Goal: Information Seeking & Learning: Learn about a topic

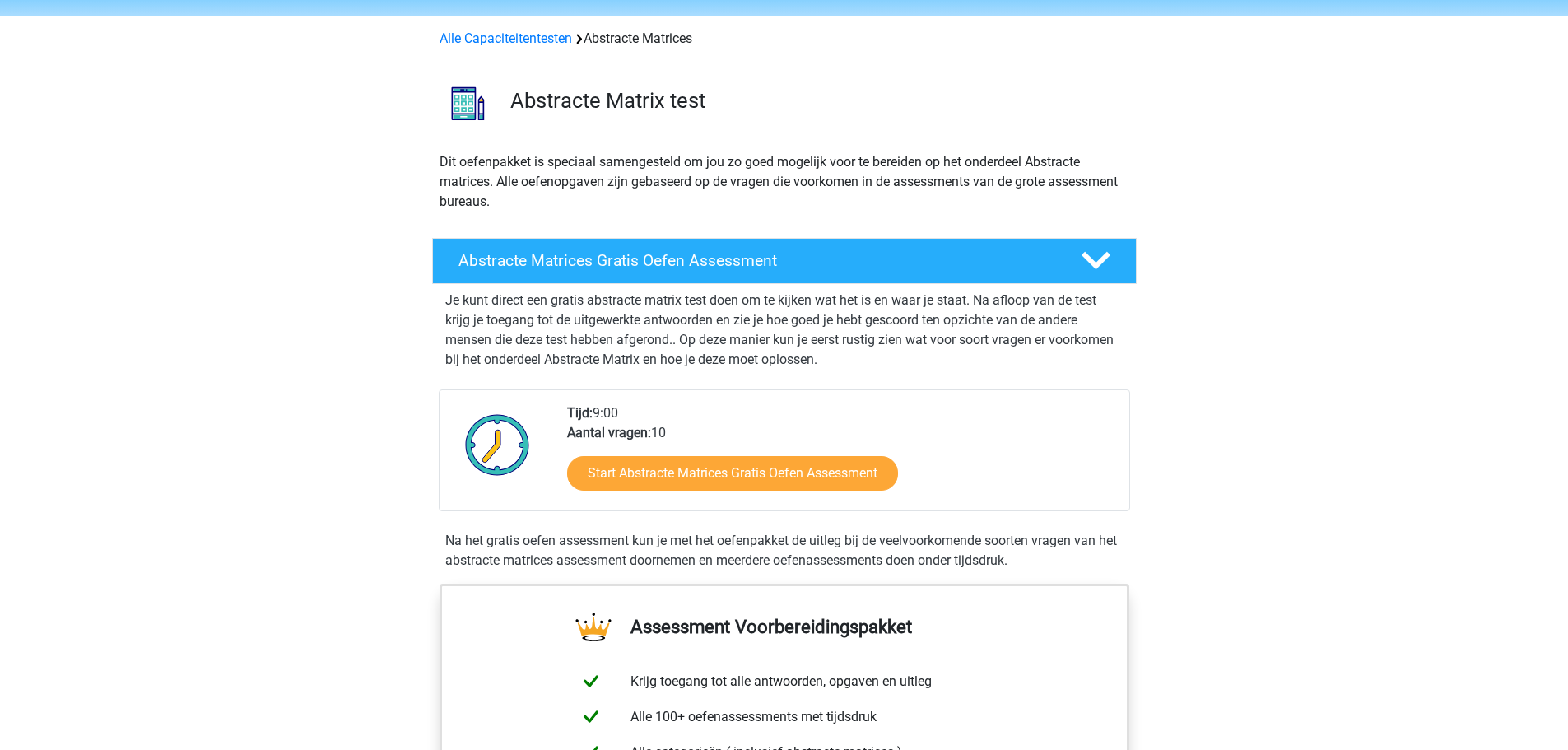
scroll to position [83, 0]
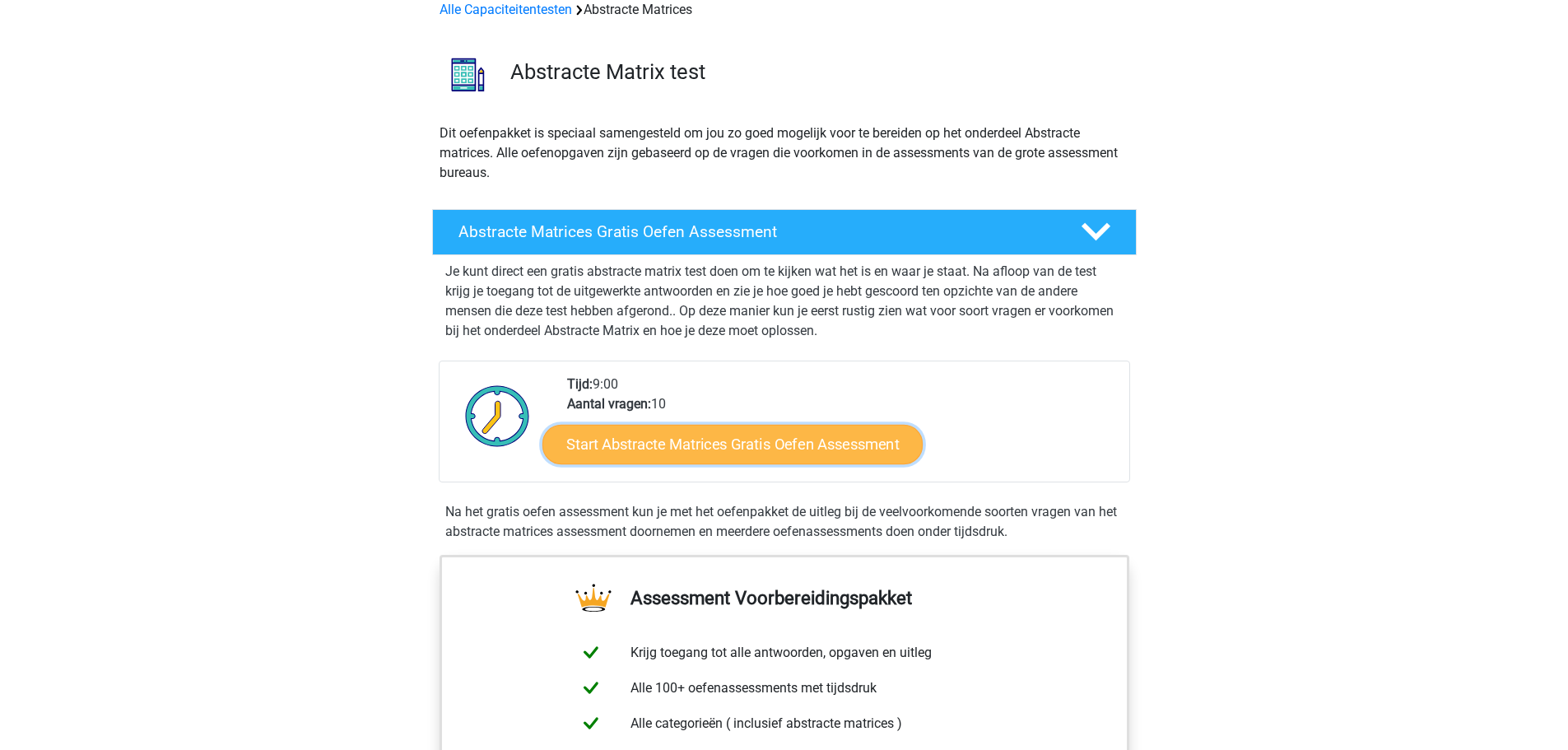
click at [780, 444] on link "Start Abstracte Matrices Gratis Oefen Assessment" at bounding box center [733, 444] width 380 height 39
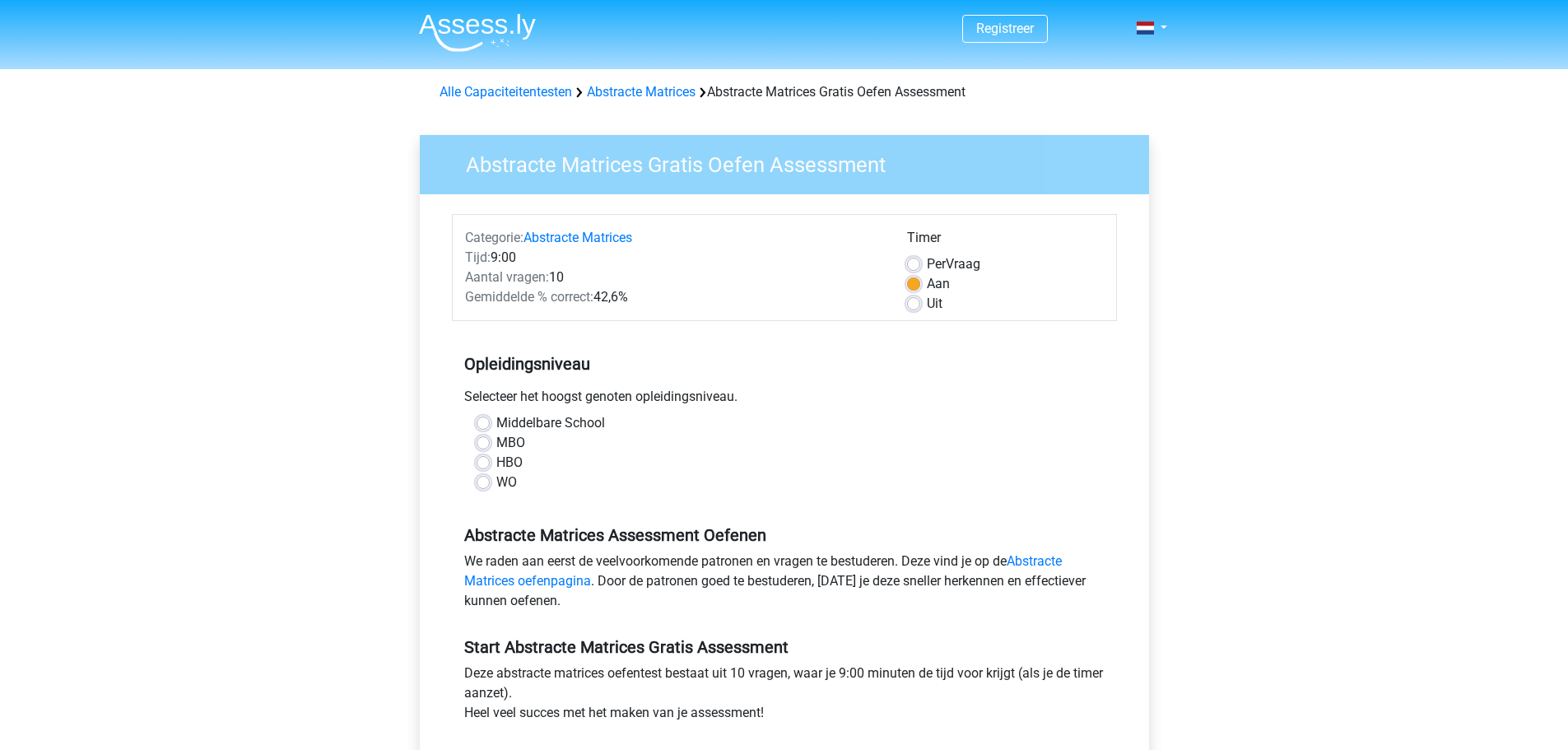
click at [496, 459] on label "HBO" at bounding box center [509, 463] width 26 height 20
click at [489, 459] on input "HBO" at bounding box center [483, 461] width 13 height 16
radio input "true"
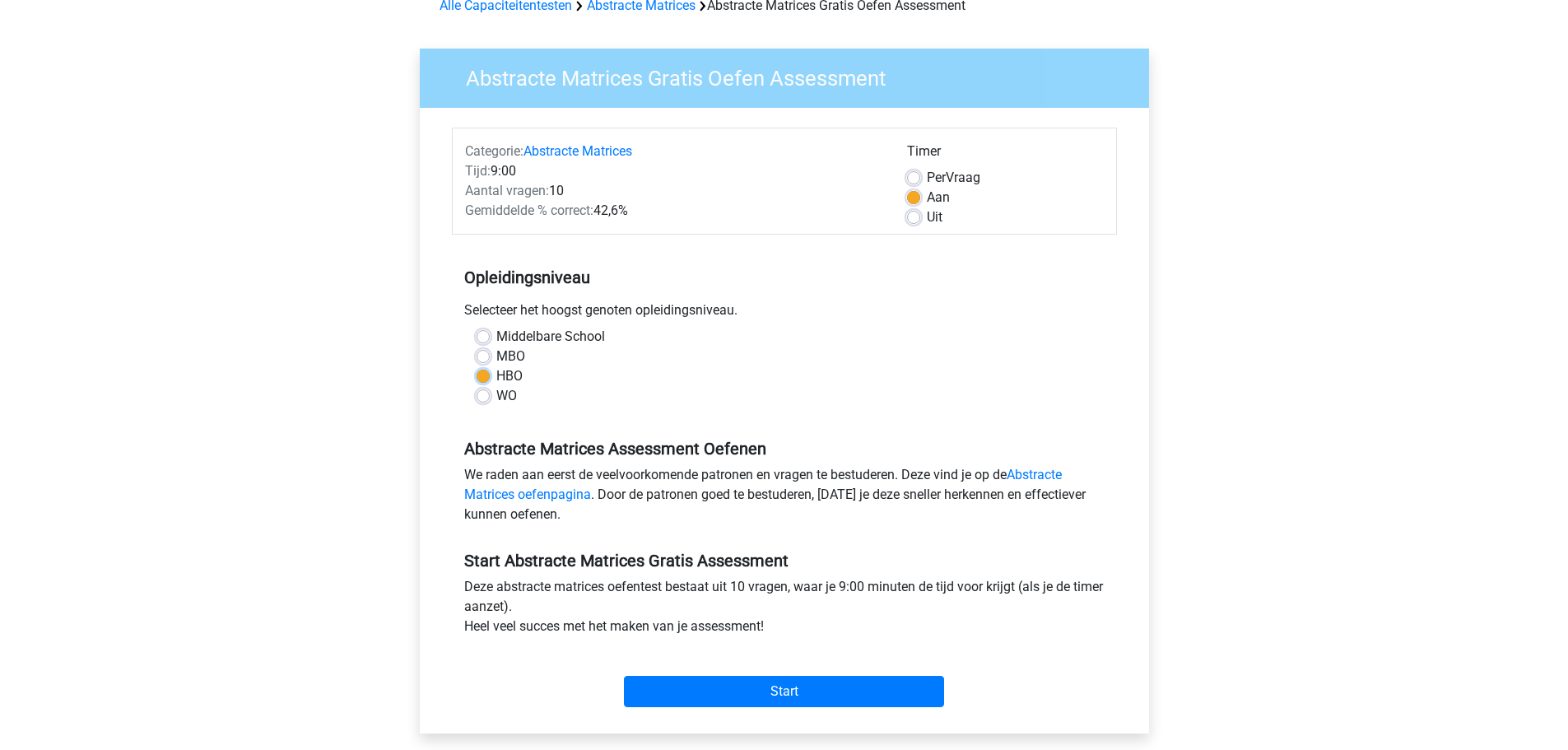
scroll to position [247, 0]
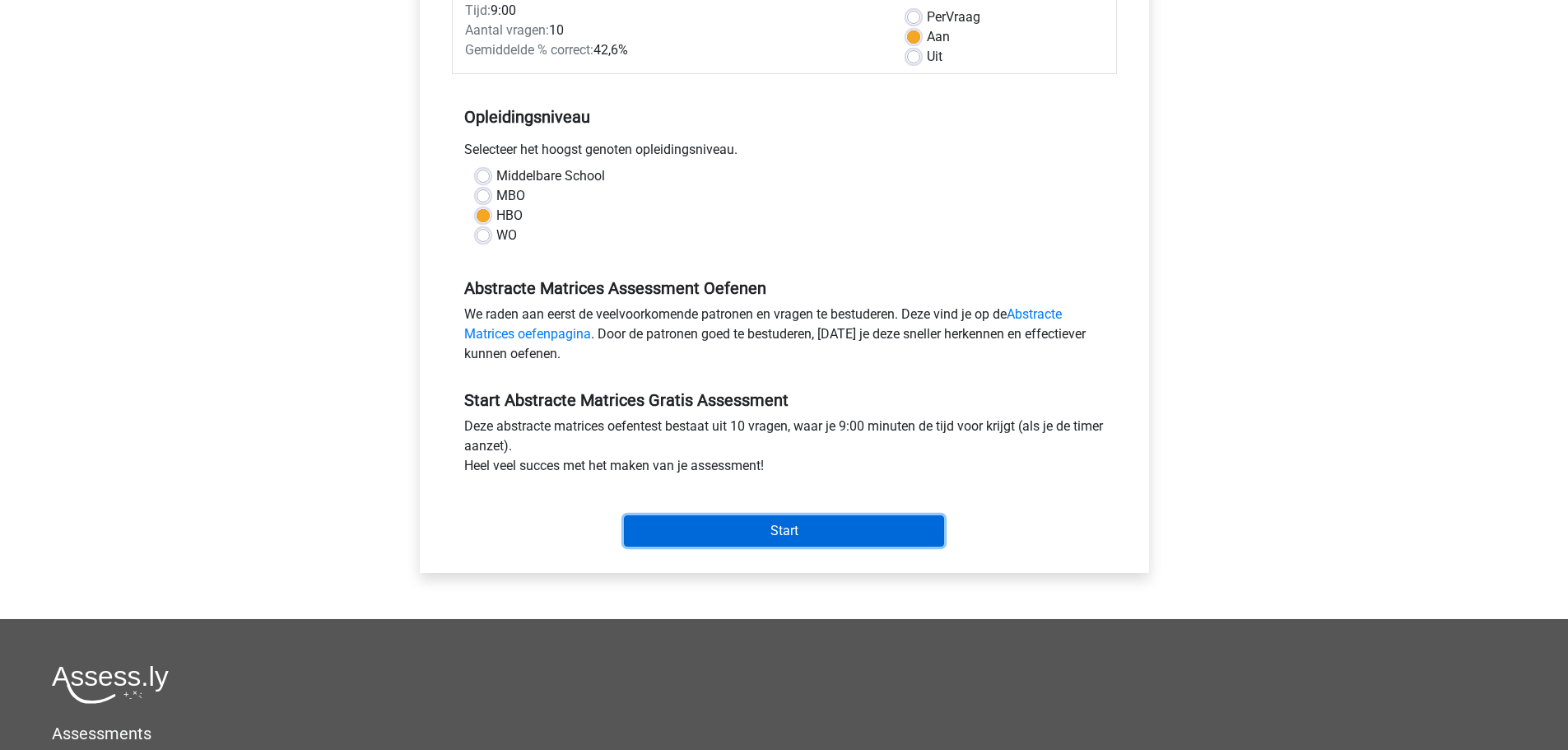
click at [802, 516] on input "Start" at bounding box center [784, 531] width 320 height 31
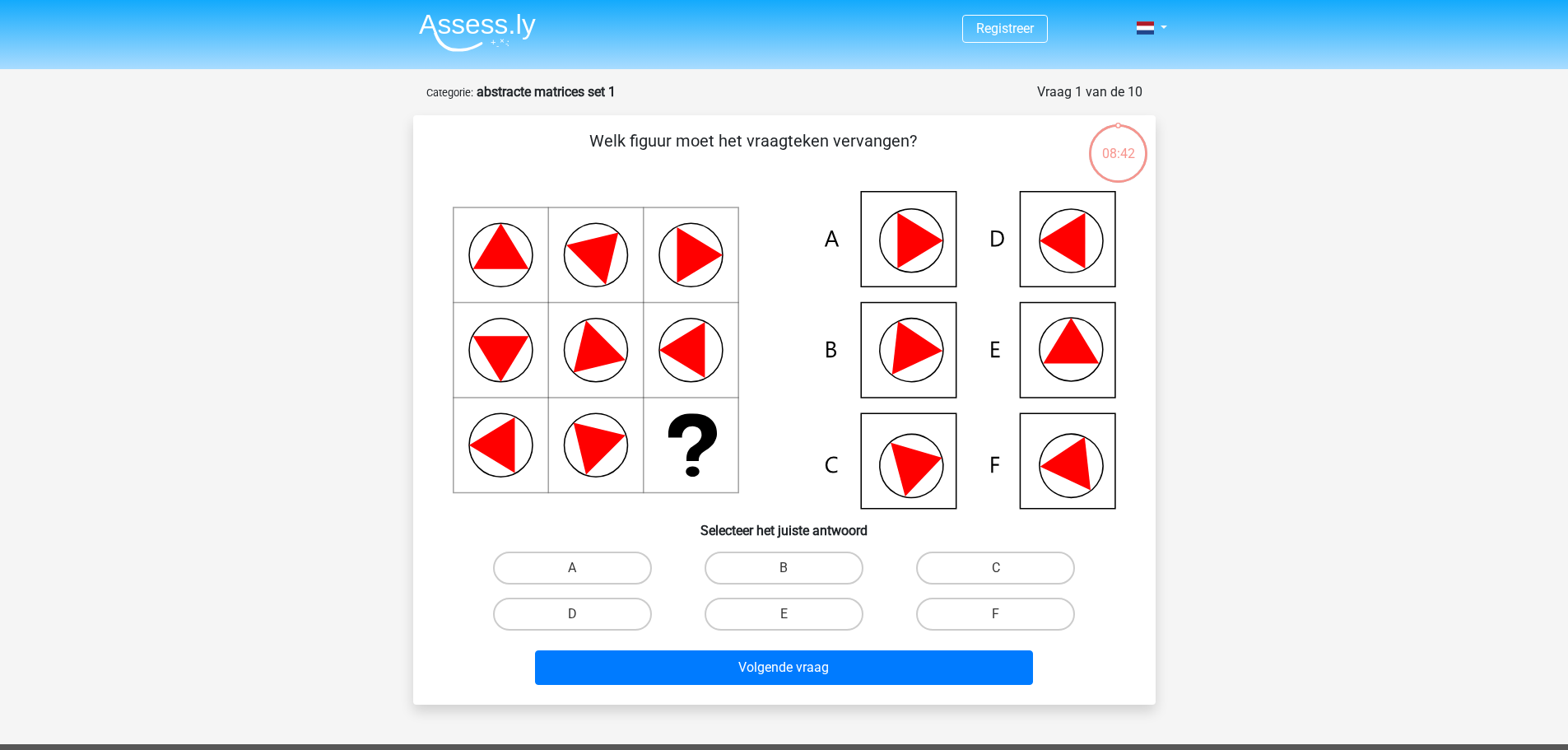
click at [1076, 240] on icon at bounding box center [1062, 241] width 45 height 56
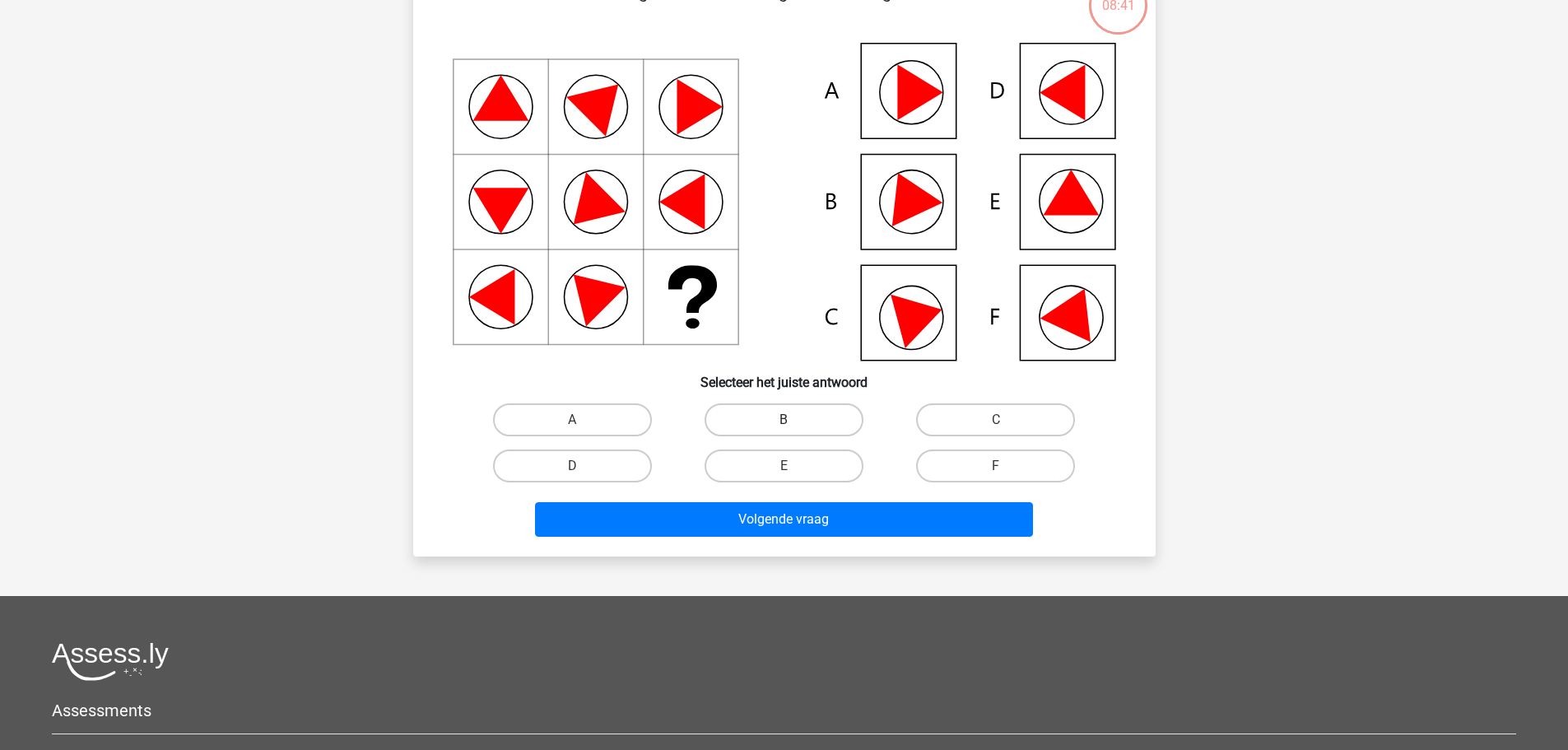
scroll to position [165, 0]
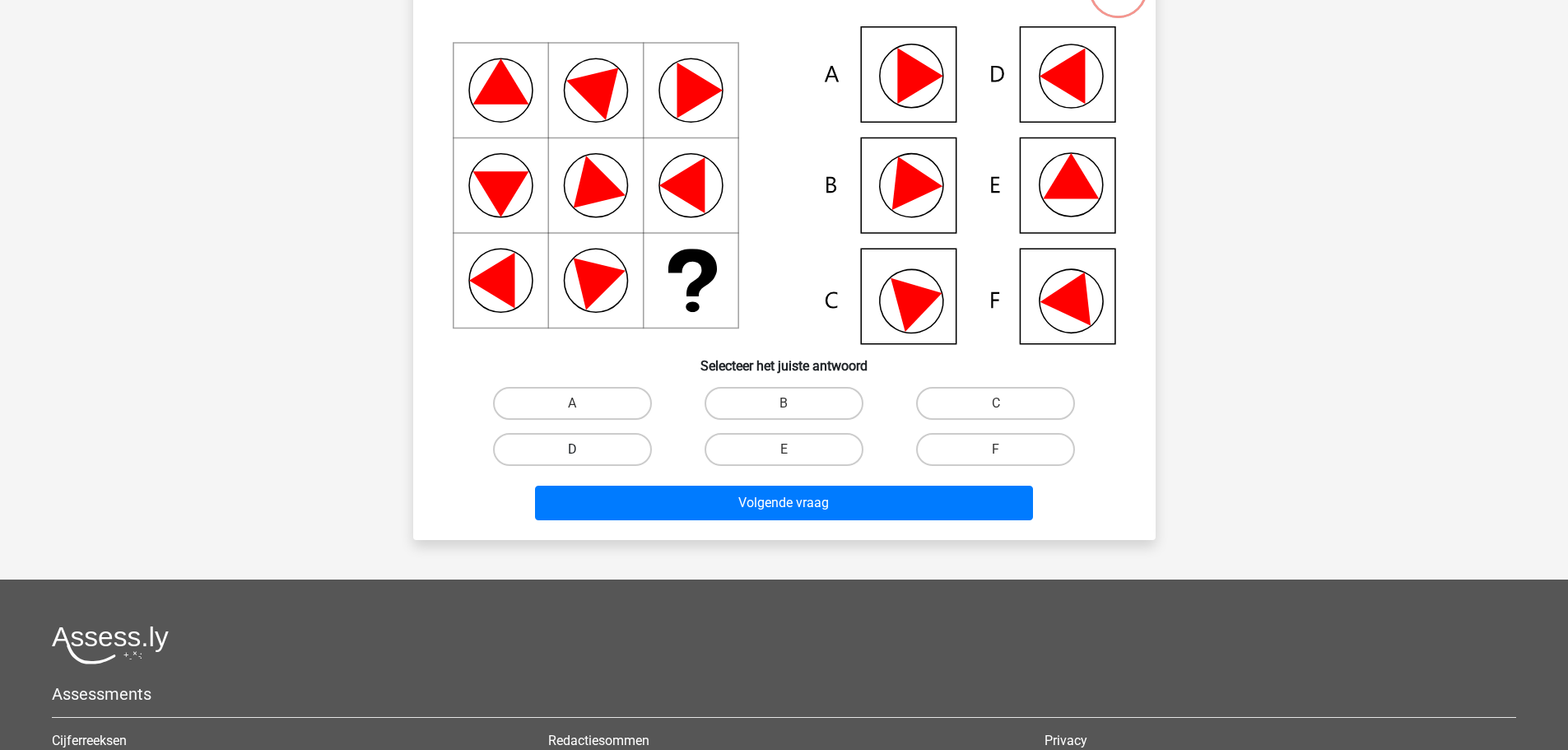
click at [613, 450] on label "D" at bounding box center [572, 449] width 159 height 33
click at [583, 450] on input "D" at bounding box center [578, 455] width 11 height 11
radio input "true"
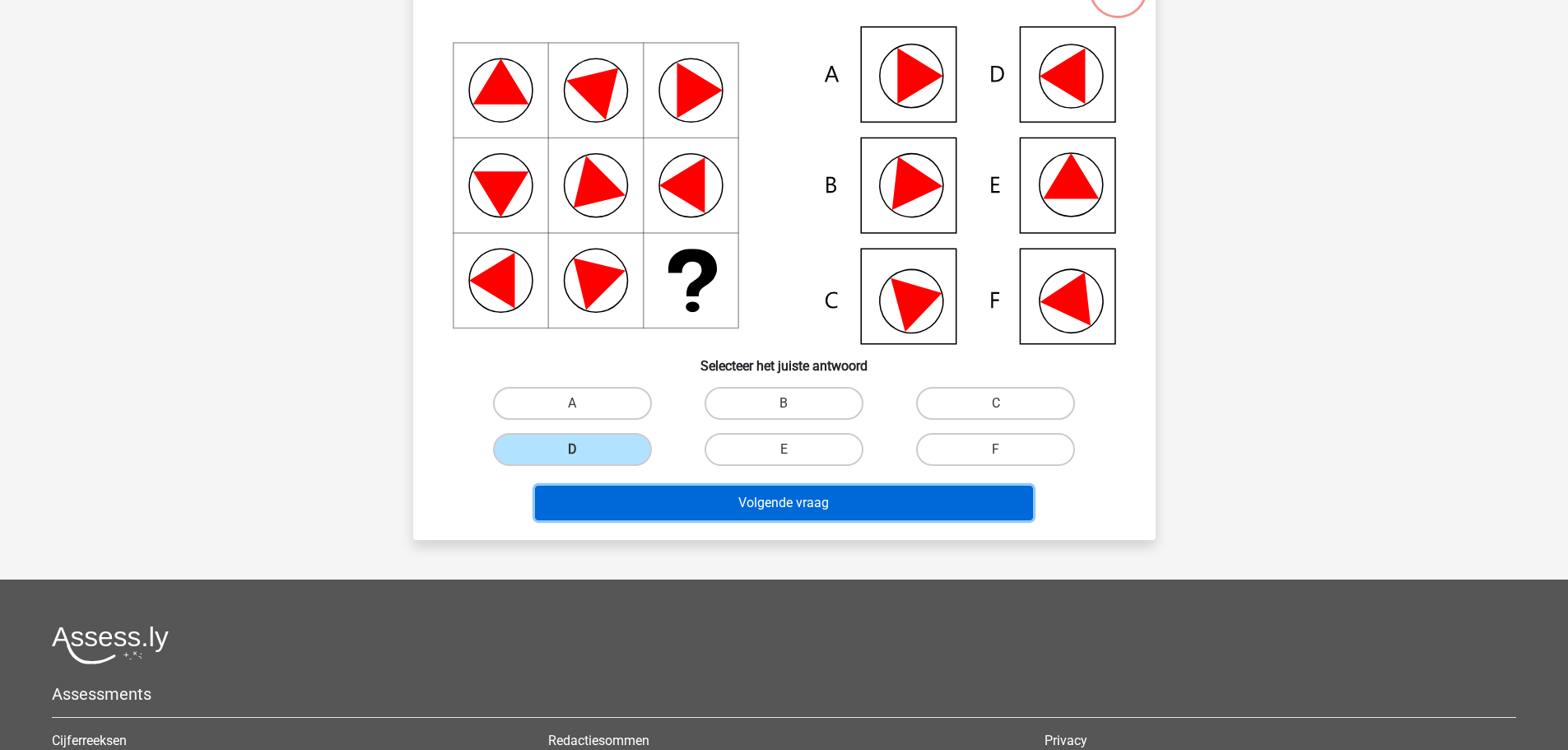
click at [679, 508] on button "Volgende vraag" at bounding box center [784, 503] width 498 height 35
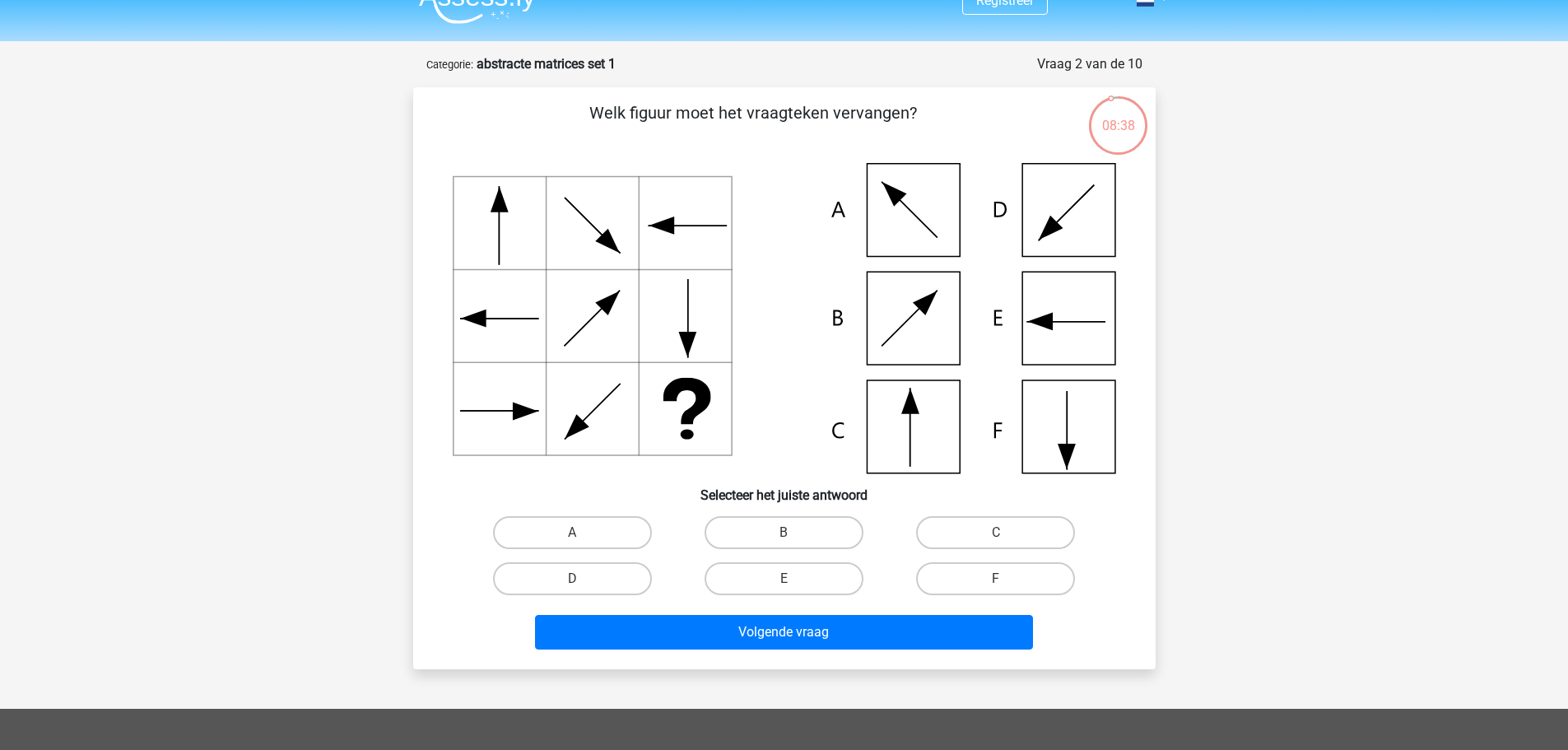
scroll to position [0, 0]
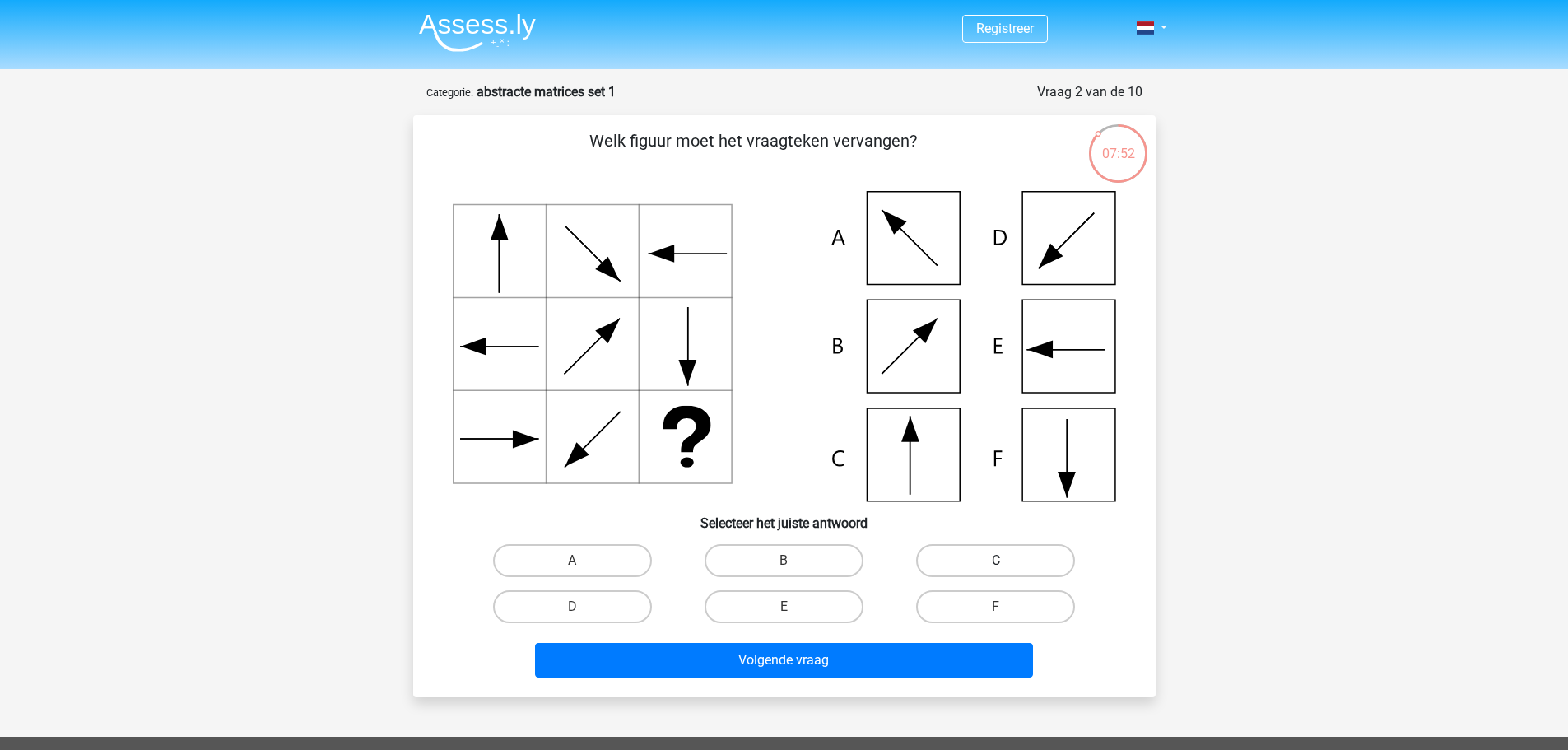
click at [982, 556] on label "C" at bounding box center [996, 561] width 159 height 33
click at [997, 561] on input "C" at bounding box center [1002, 566] width 11 height 11
radio input "true"
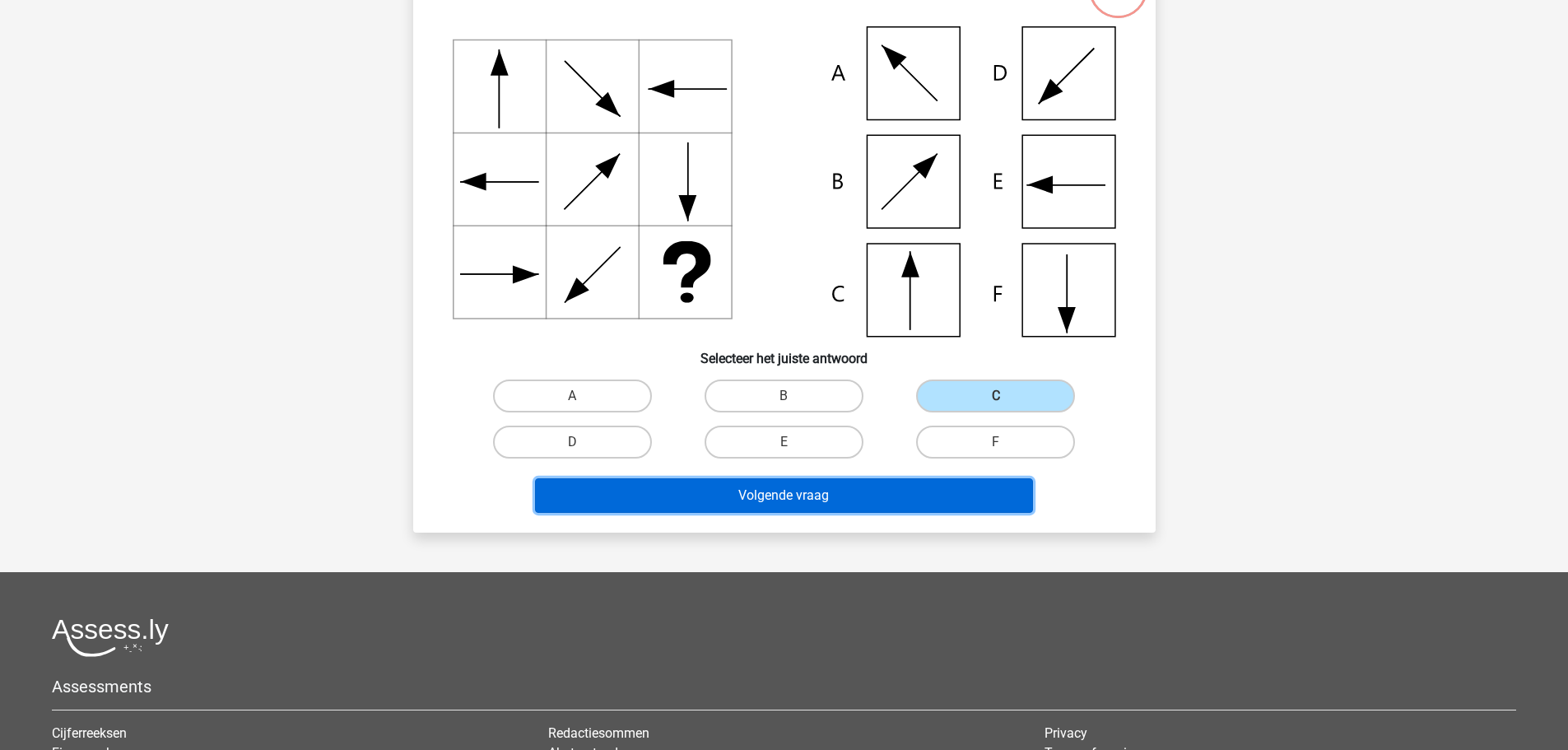
click at [802, 484] on button "Volgende vraag" at bounding box center [784, 495] width 498 height 35
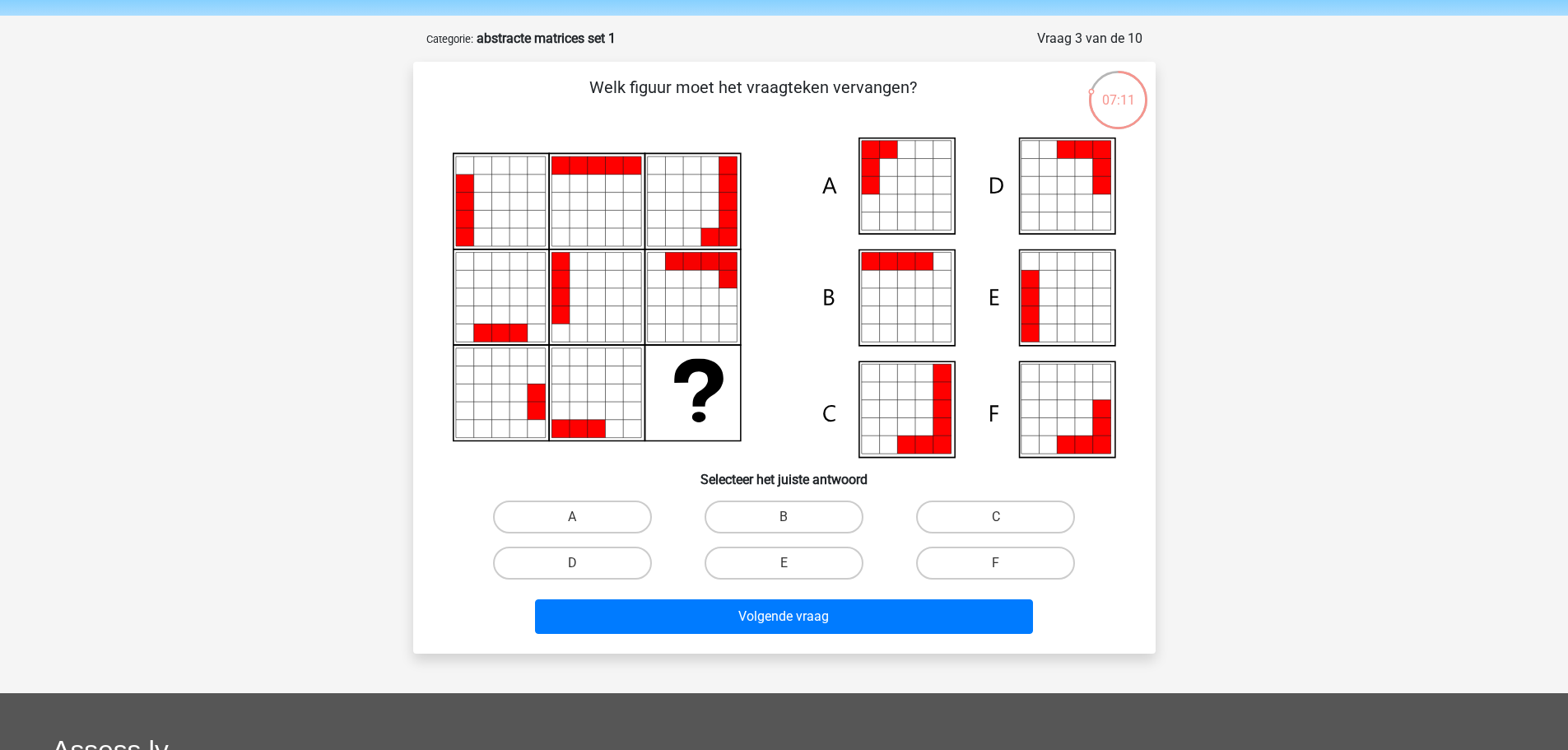
scroll to position [83, 0]
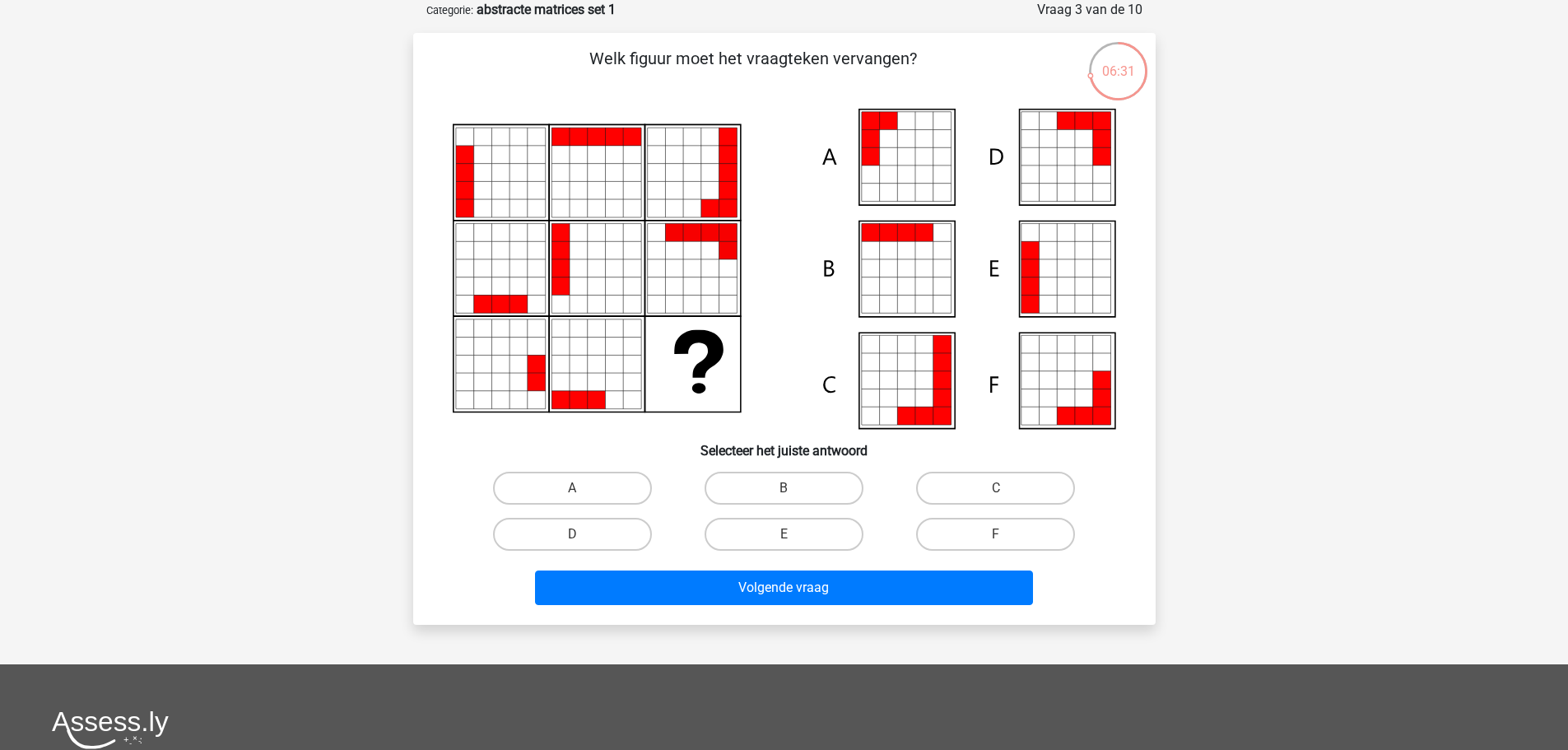
click at [1091, 414] on icon at bounding box center [1085, 415] width 18 height 18
click at [1066, 388] on icon at bounding box center [1066, 380] width 18 height 18
click at [1002, 533] on label "F" at bounding box center [996, 534] width 159 height 33
click at [1002, 535] on input "F" at bounding box center [1002, 540] width 11 height 11
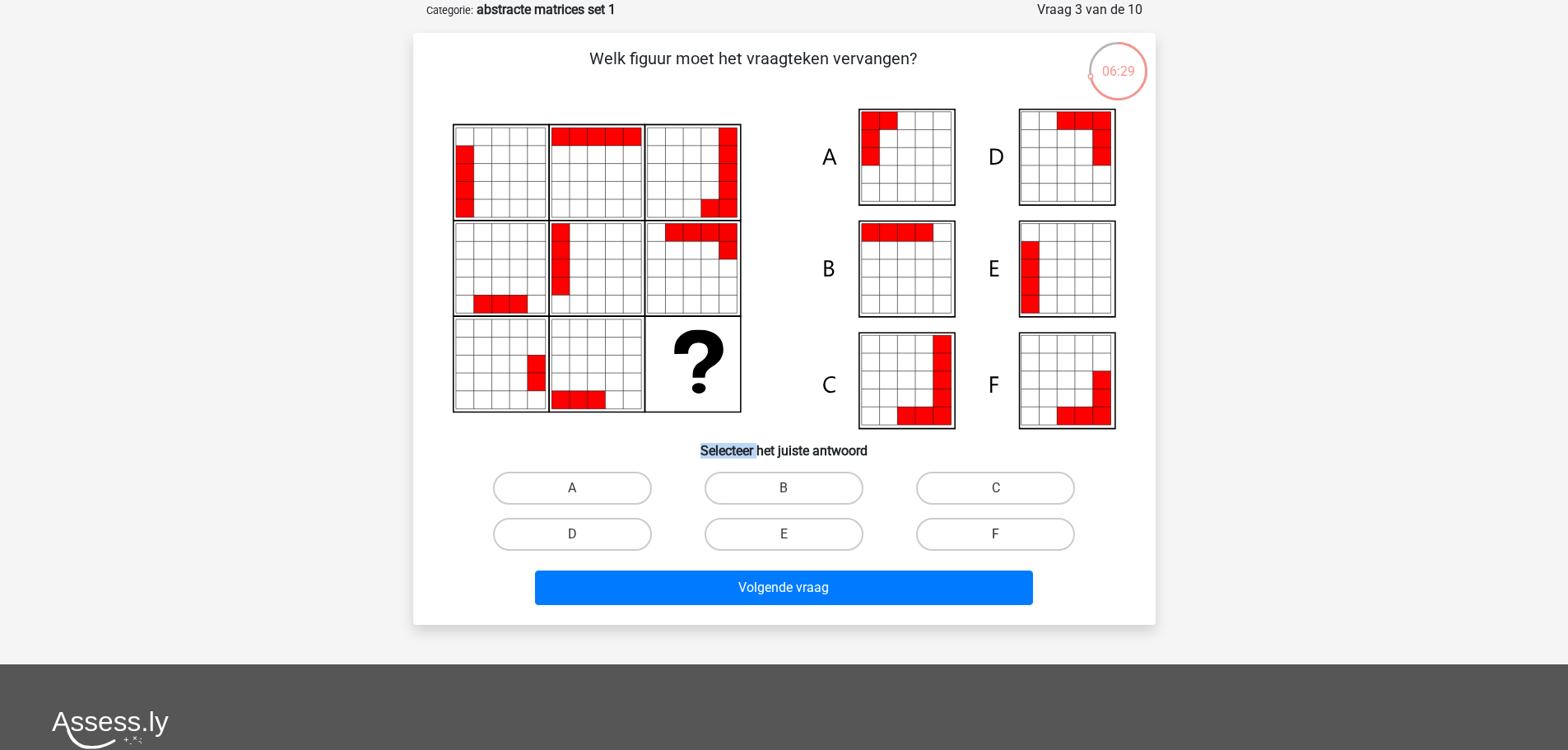
radio input "true"
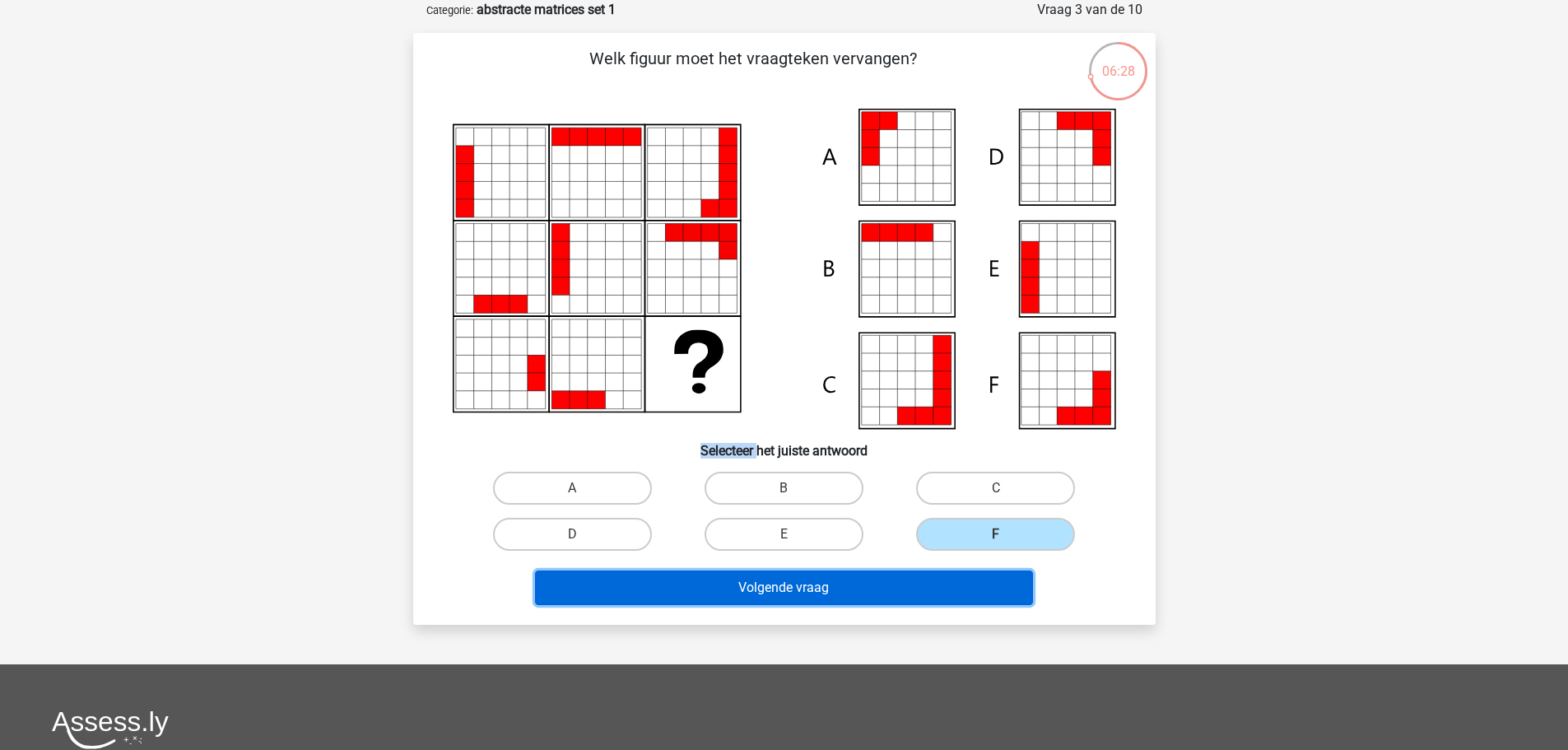
click at [885, 582] on button "Volgende vraag" at bounding box center [784, 588] width 498 height 35
